Goal: Obtain resource: Download file/media

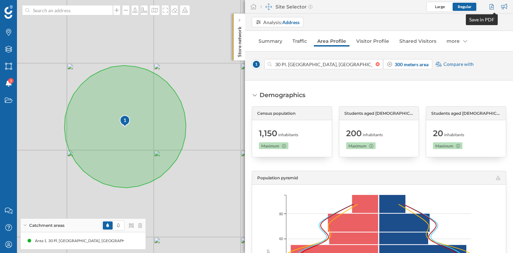
click at [493, 8] on div at bounding box center [492, 7] width 9 height 10
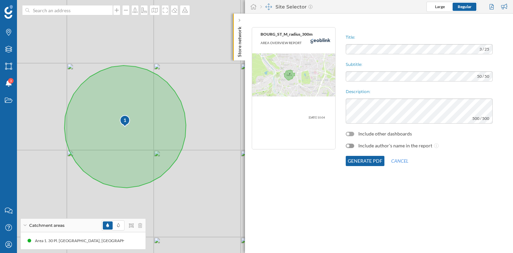
click at [352, 133] on div at bounding box center [350, 134] width 8 height 4
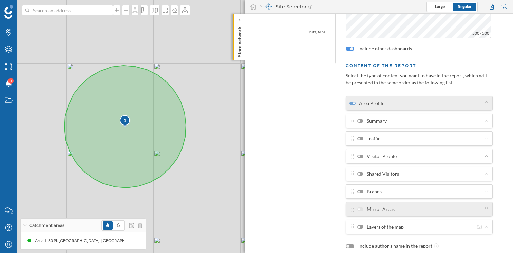
scroll to position [89, 0]
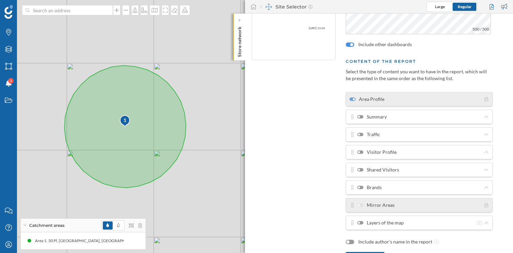
click at [362, 117] on div at bounding box center [360, 116] width 6 height 3
click at [0, 0] on input "Summary" at bounding box center [0, 0] width 0 height 0
click at [361, 132] on label "Traffic" at bounding box center [368, 134] width 23 height 7
click at [0, 0] on input "Traffic" at bounding box center [0, 0] width 0 height 0
click at [362, 154] on label "Visitor Profile" at bounding box center [376, 152] width 39 height 7
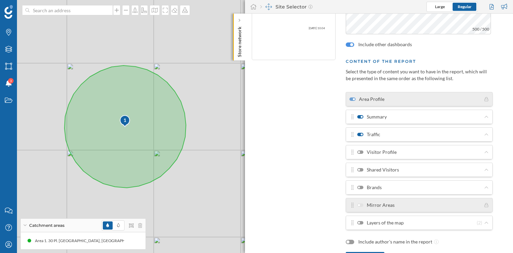
click at [0, 0] on input "Visitor Profile" at bounding box center [0, 0] width 0 height 0
click at [362, 169] on div at bounding box center [360, 169] width 6 height 3
click at [0, 0] on input "Shared Visitors" at bounding box center [0, 0] width 0 height 0
click at [361, 186] on div at bounding box center [360, 187] width 6 height 3
click at [0, 0] on input "Brands" at bounding box center [0, 0] width 0 height 0
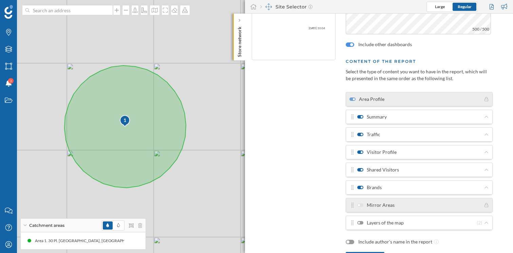
click at [361, 222] on div at bounding box center [360, 222] width 6 height 3
click at [0, 0] on input "Layers of the map" at bounding box center [0, 0] width 0 height 0
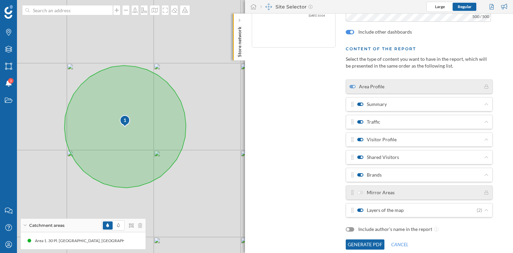
click at [449, 176] on div "Brands" at bounding box center [417, 174] width 134 height 7
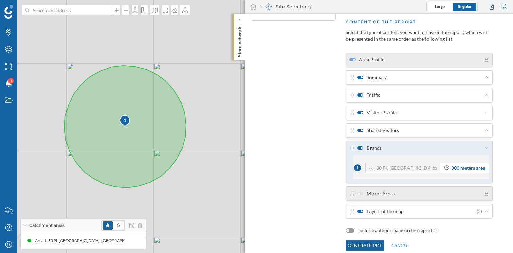
scroll to position [129, 0]
click at [434, 115] on div "Visitor Profile" at bounding box center [417, 112] width 134 height 7
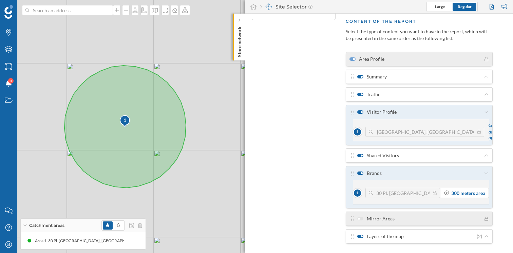
scroll to position [0, 21]
click at [463, 155] on div "Shared Visitors" at bounding box center [417, 155] width 134 height 7
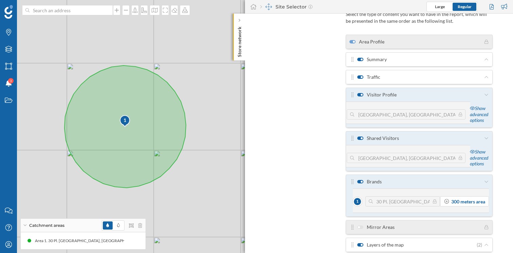
scroll to position [185, 0]
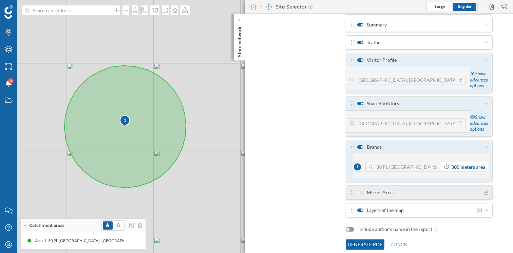
click at [366, 243] on button "Generate PDF" at bounding box center [365, 244] width 39 height 10
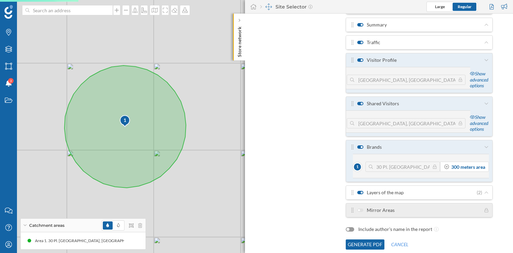
scroll to position [0, 0]
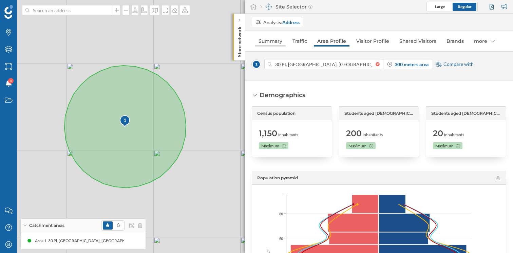
click at [265, 40] on link "Summary" at bounding box center [270, 41] width 31 height 11
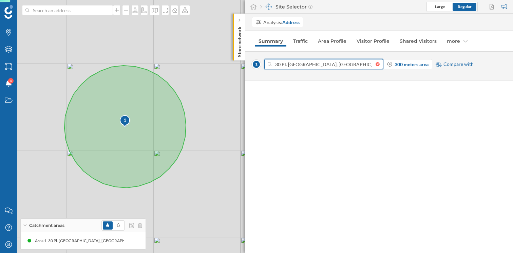
click at [334, 64] on input "30 Pl. [GEOGRAPHIC_DATA], [GEOGRAPHIC_DATA][PERSON_NAME][PERSON_NAME], [GEOGRAP…" at bounding box center [324, 64] width 104 height 10
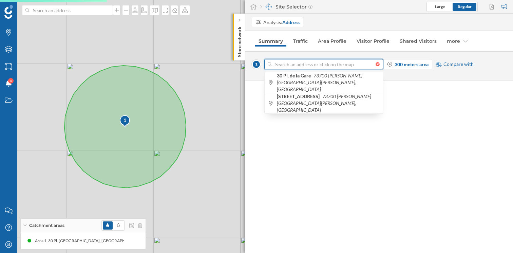
click at [379, 65] on div at bounding box center [379, 64] width 7 height 4
click at [376, 65] on input at bounding box center [324, 64] width 104 height 10
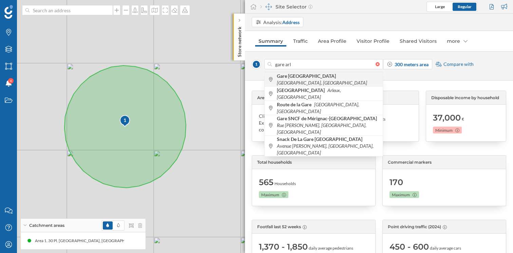
click at [289, 79] on b "Gare [GEOGRAPHIC_DATA]" at bounding box center [307, 76] width 61 height 6
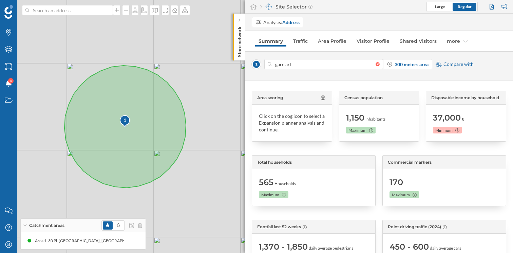
type input "13200 [GEOGRAPHIC_DATA], [GEOGRAPHIC_DATA]"
